Goal: Book appointment/travel/reservation

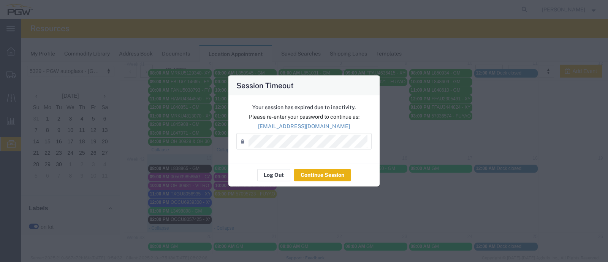
click at [310, 172] on button "Continue Session" at bounding box center [322, 175] width 57 height 12
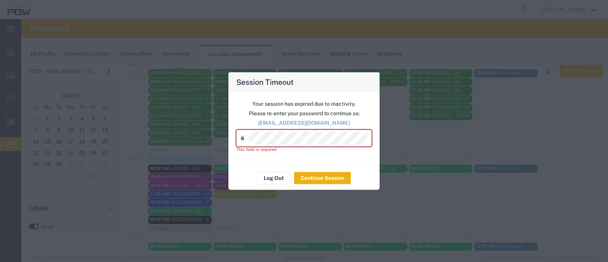
scroll to position [155, 0]
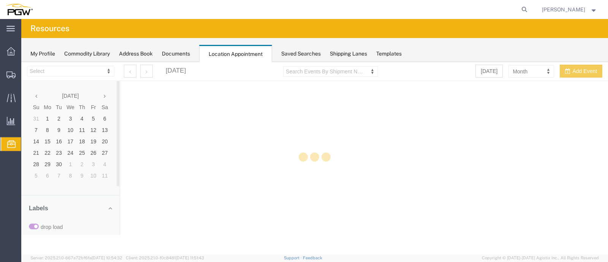
select select "28253"
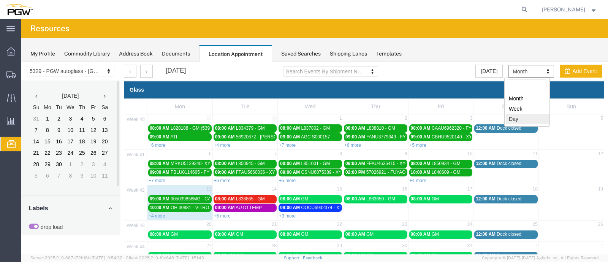
select select "agendaDay"
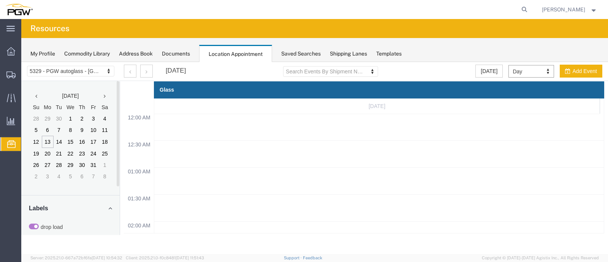
scroll to position [323, 0]
click at [144, 71] on button "button" at bounding box center [146, 71] width 13 height 13
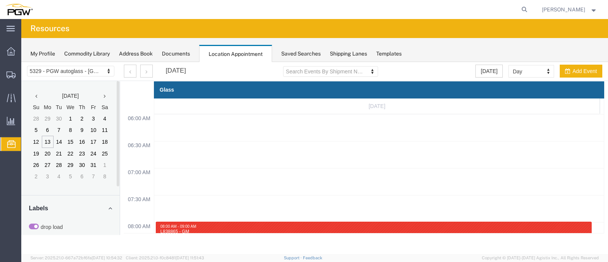
scroll to position [388, 0]
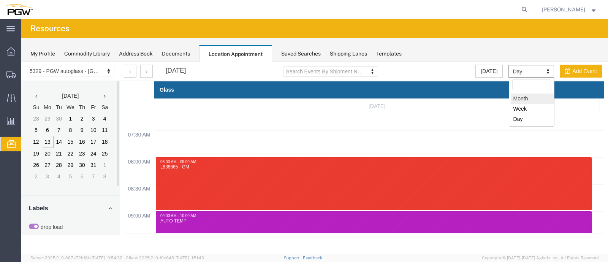
select select "month"
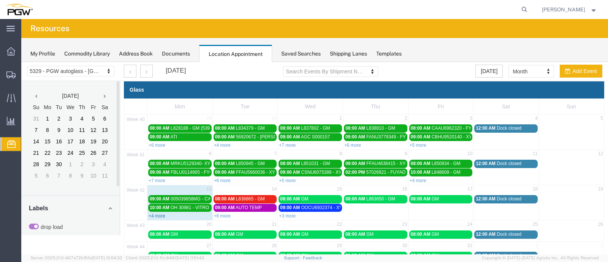
click at [158, 214] on link "+4 more" at bounding box center [157, 215] width 17 height 5
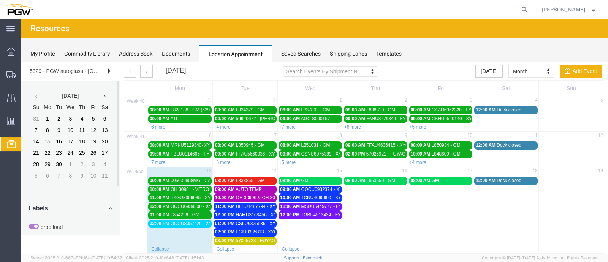
scroll to position [0, 0]
